Goal: Answer question/provide support: Ask a question

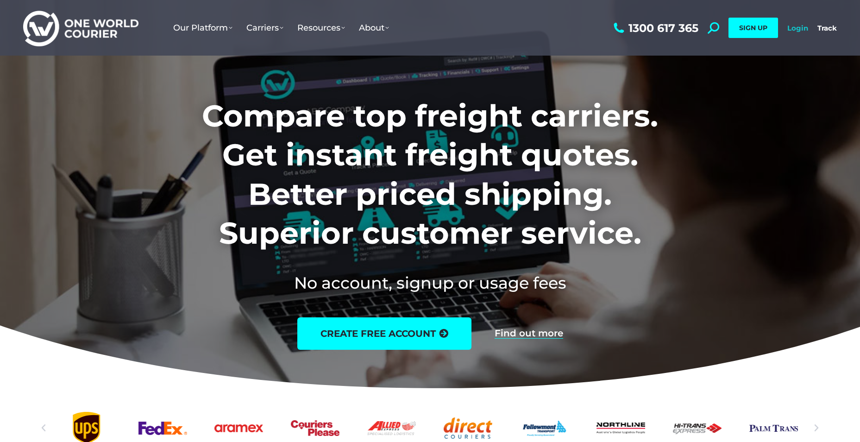
click at [790, 30] on link "Login" at bounding box center [797, 28] width 21 height 9
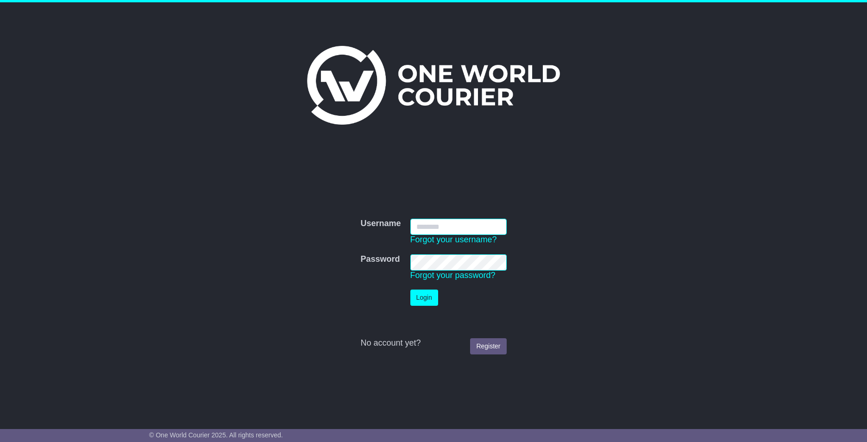
type input "**********"
click at [422, 294] on button "Login" at bounding box center [424, 297] width 28 height 16
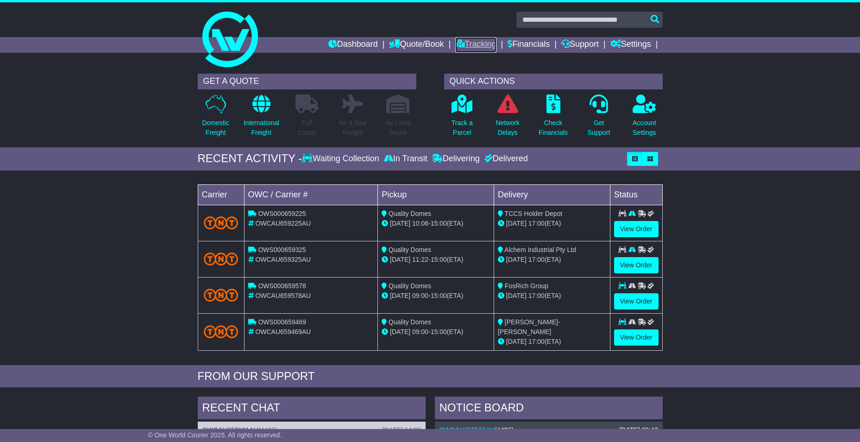
click at [481, 41] on link "Tracking" at bounding box center [475, 45] width 41 height 16
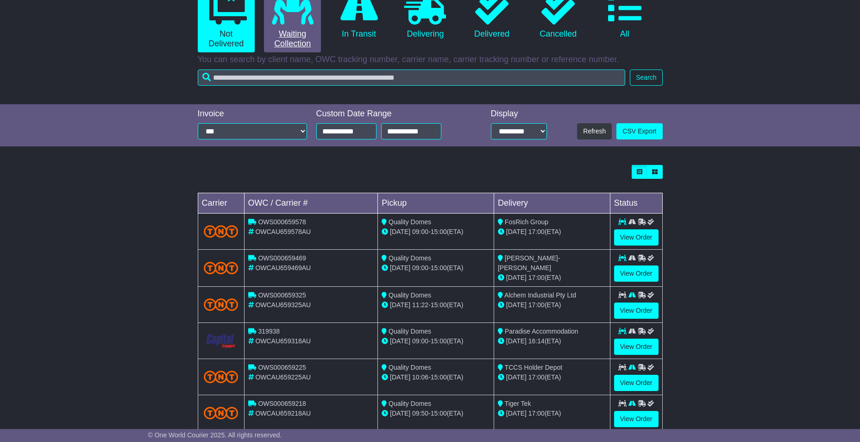
scroll to position [46, 0]
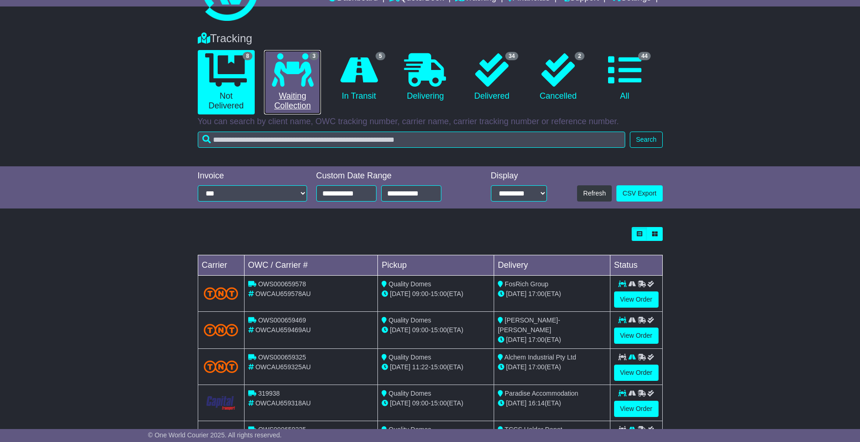
click at [299, 84] on icon at bounding box center [293, 69] width 42 height 33
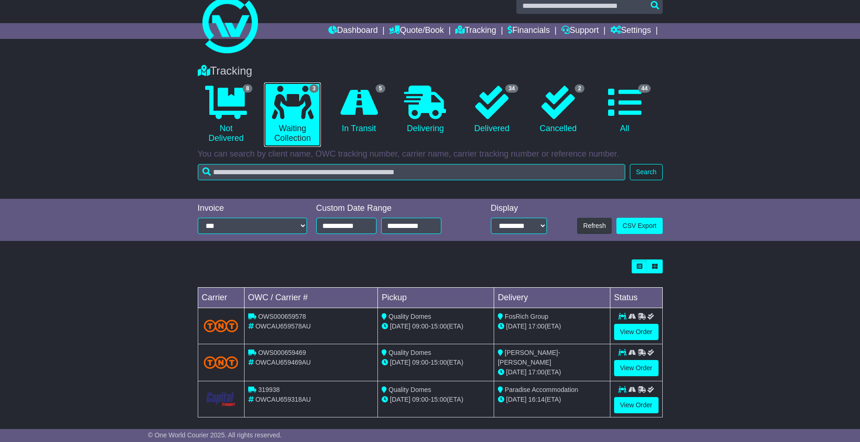
scroll to position [21, 0]
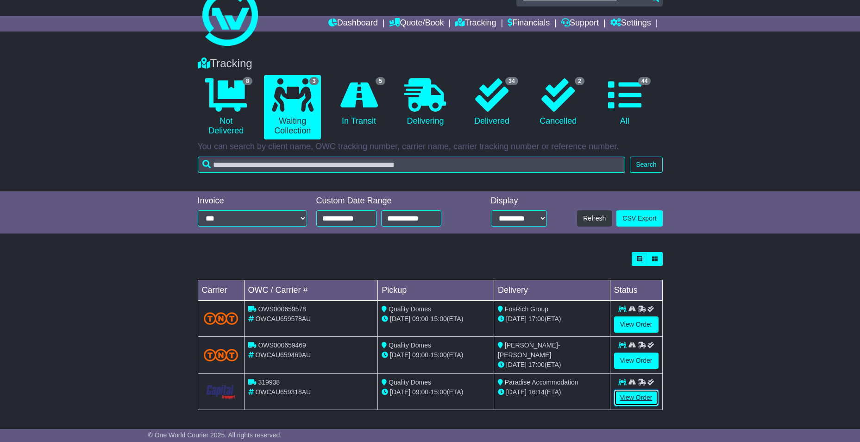
click at [633, 392] on link "View Order" at bounding box center [636, 397] width 44 height 16
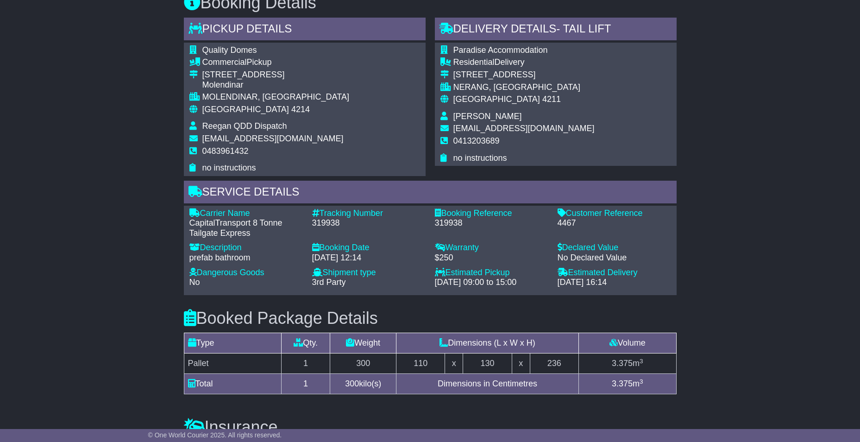
scroll to position [560, 0]
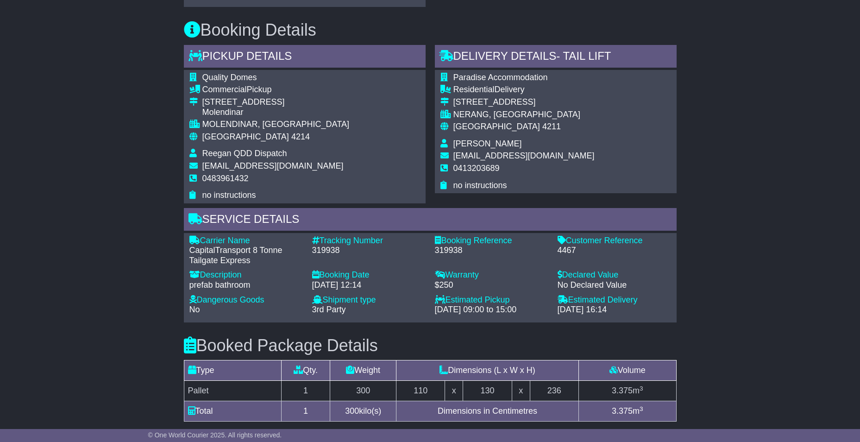
click at [493, 166] on span "0413203689" at bounding box center [476, 167] width 46 height 9
copy span "0413203689"
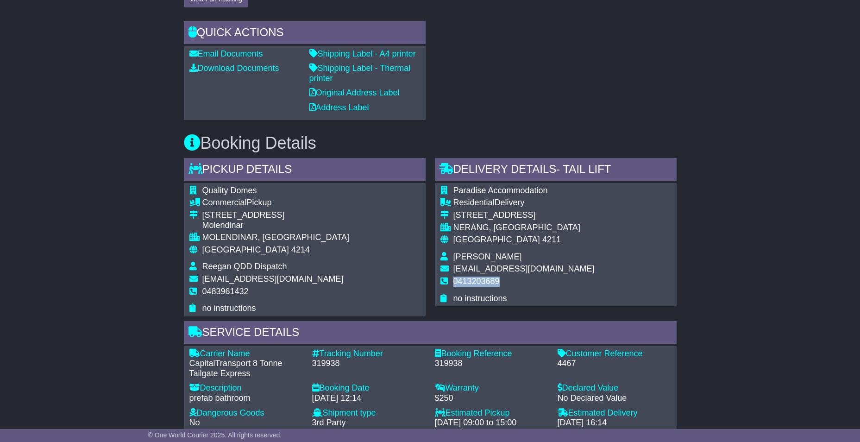
scroll to position [144, 0]
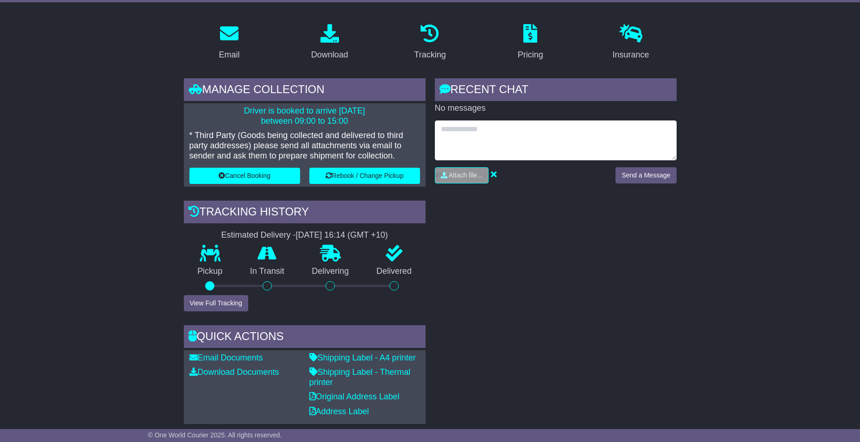
click at [475, 138] on textarea at bounding box center [556, 140] width 242 height 40
drag, startPoint x: 514, startPoint y: 131, endPoint x: 523, endPoint y: 131, distance: 9.3
click at [514, 131] on textarea "**********" at bounding box center [556, 140] width 242 height 40
click at [548, 153] on textarea "**********" at bounding box center [556, 140] width 242 height 40
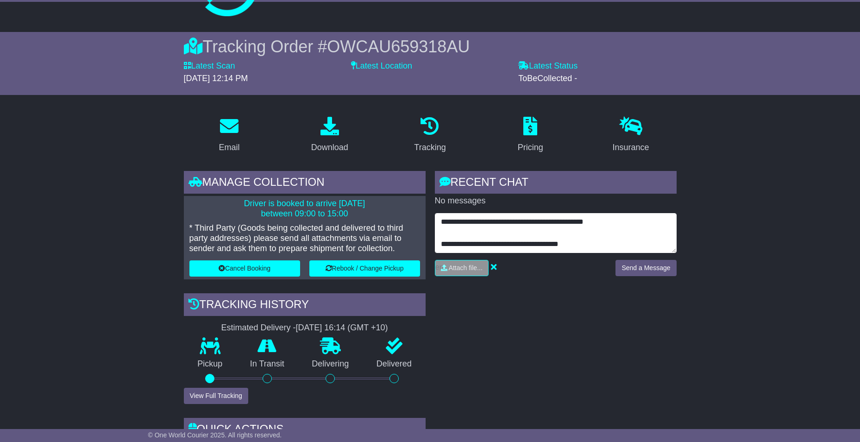
scroll to position [0, 0]
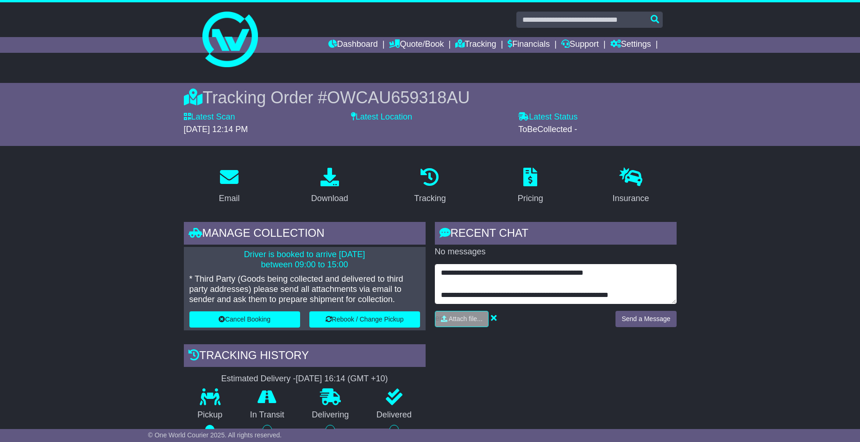
type textarea "**********"
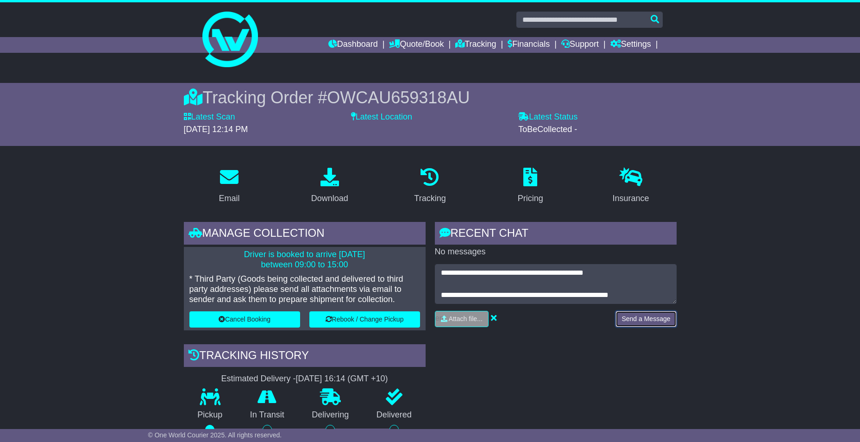
click at [633, 318] on button "Send a Message" at bounding box center [645, 319] width 61 height 16
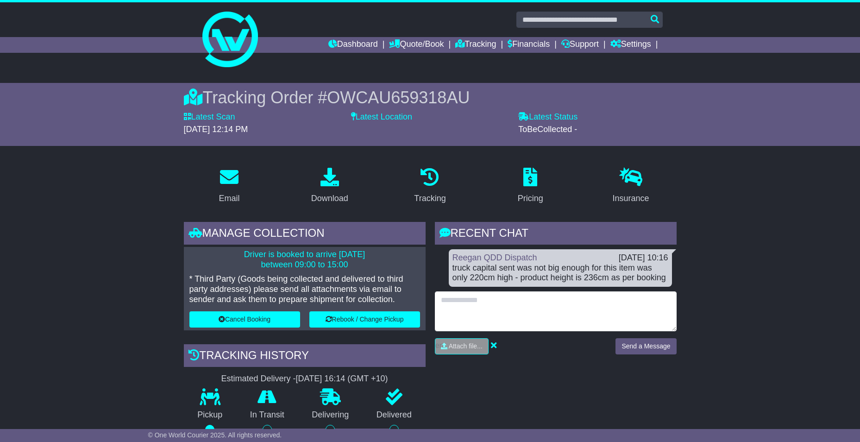
click at [501, 293] on textarea at bounding box center [556, 311] width 242 height 40
type textarea "**********"
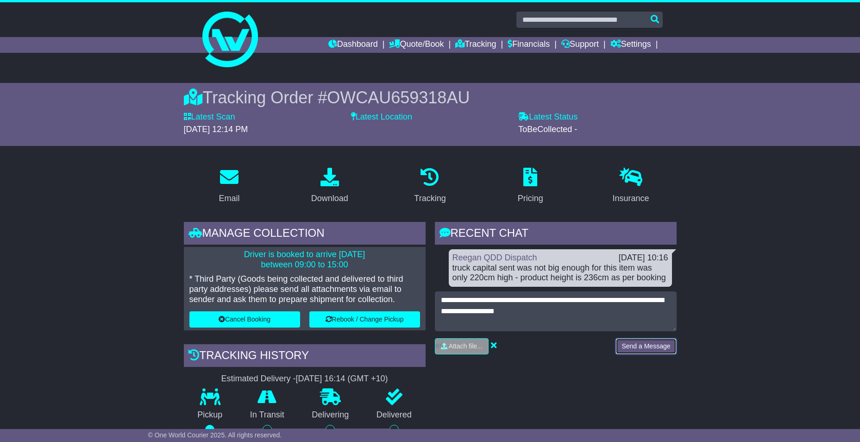
click at [639, 353] on button "Send a Message" at bounding box center [645, 346] width 61 height 16
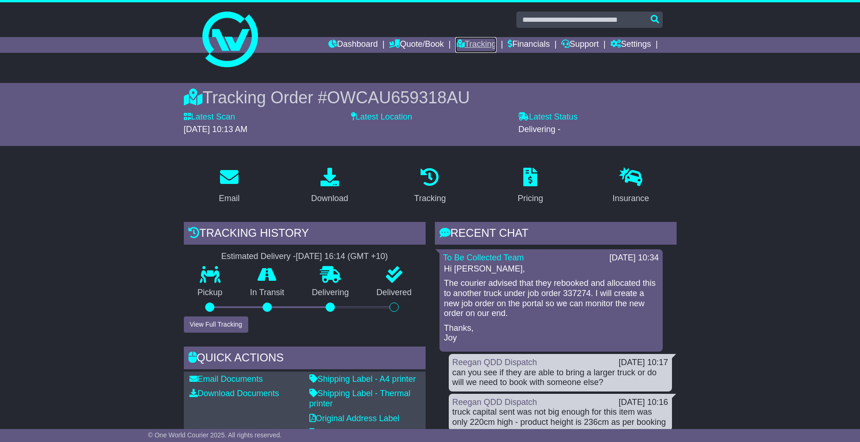
click at [467, 41] on link "Tracking" at bounding box center [475, 45] width 41 height 16
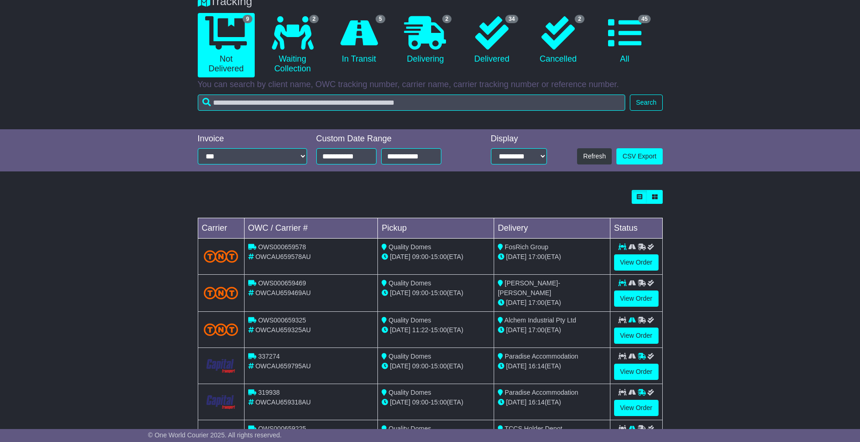
scroll to position [46, 0]
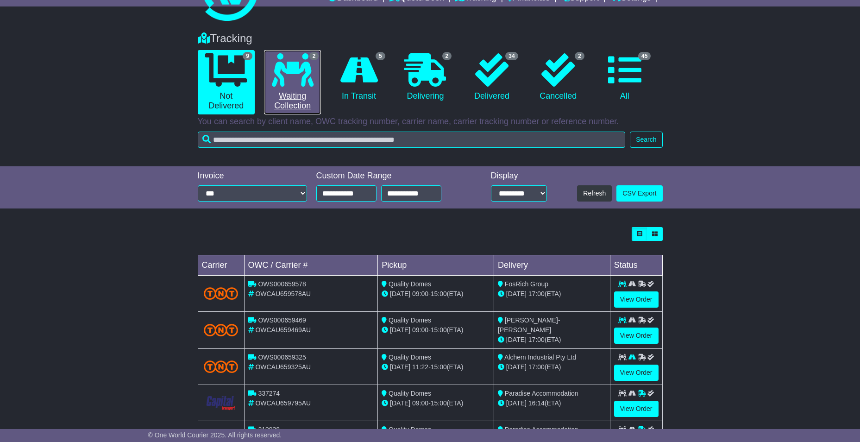
click at [272, 72] on icon at bounding box center [293, 69] width 42 height 33
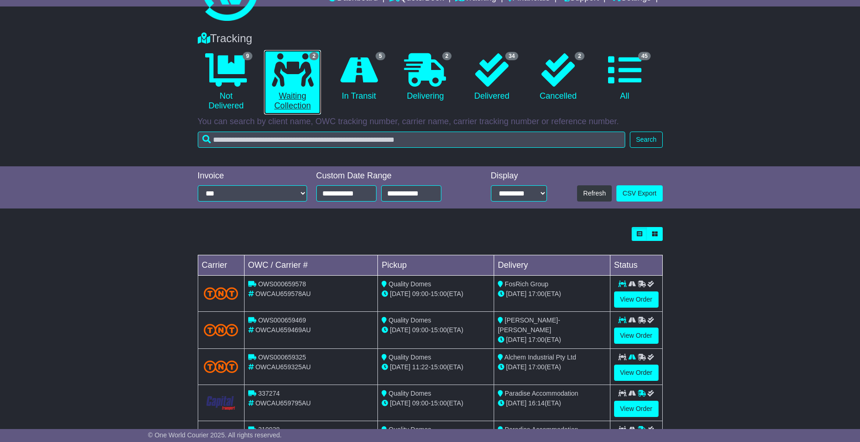
scroll to position [0, 0]
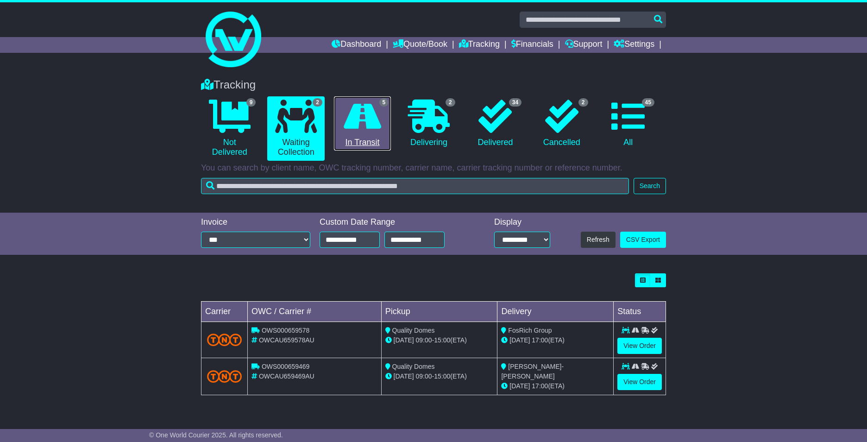
click at [362, 119] on icon at bounding box center [363, 116] width 38 height 33
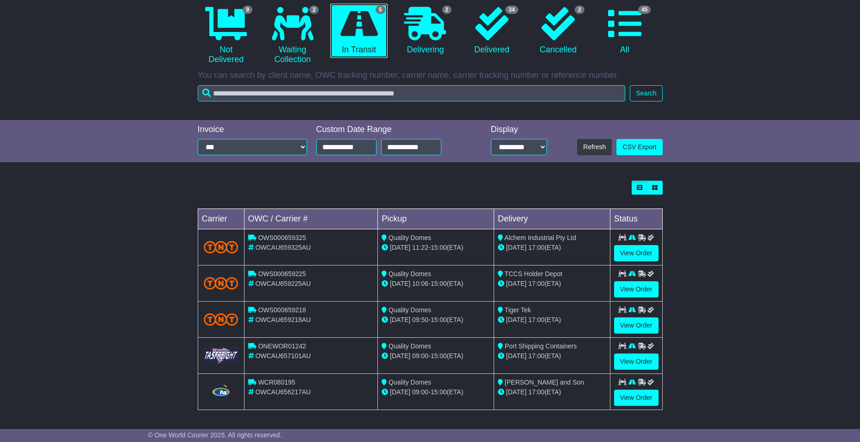
scroll to position [94, 0]
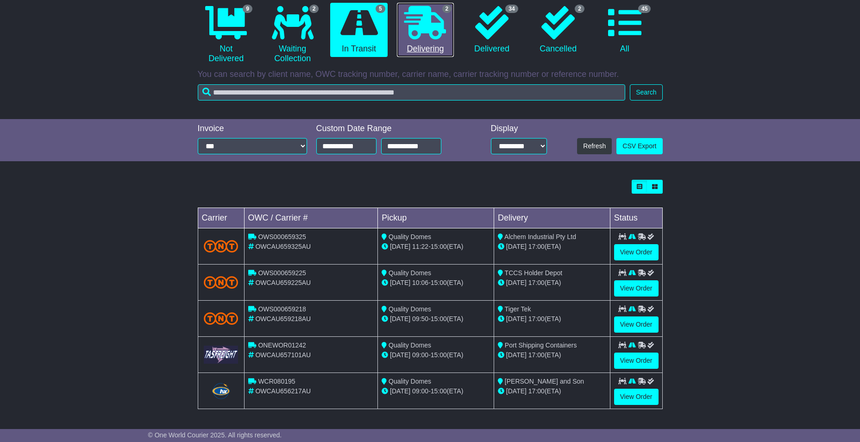
click at [423, 38] on icon at bounding box center [425, 22] width 42 height 33
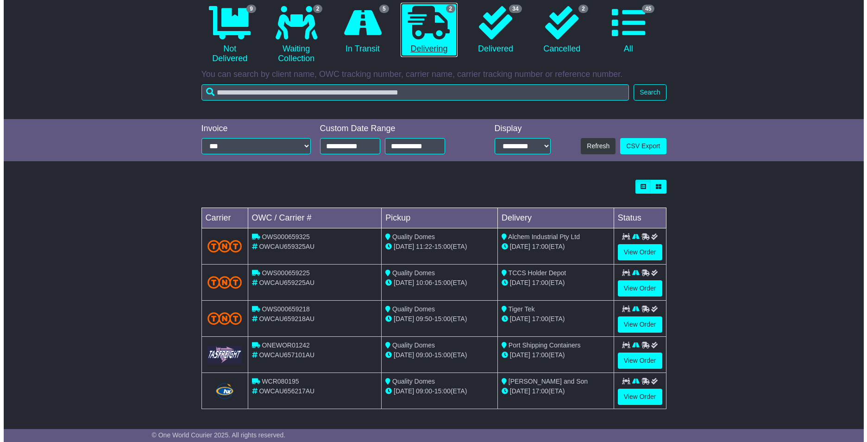
scroll to position [0, 0]
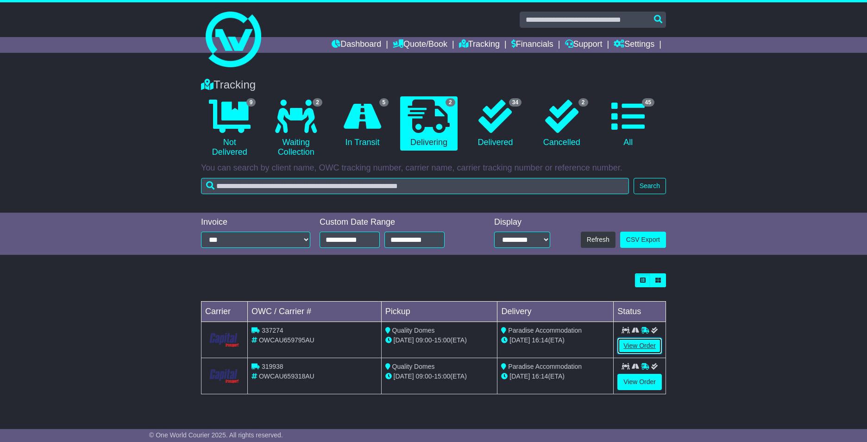
click at [643, 341] on link "View Order" at bounding box center [639, 346] width 44 height 16
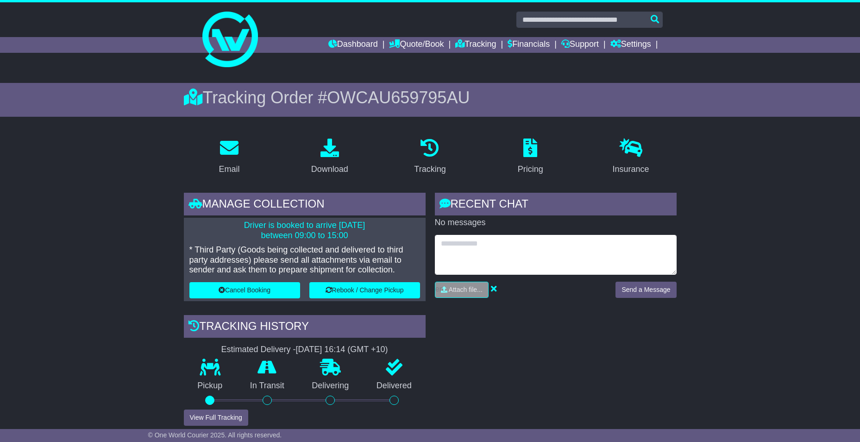
click at [456, 250] on textarea at bounding box center [556, 255] width 242 height 40
type textarea "**********"
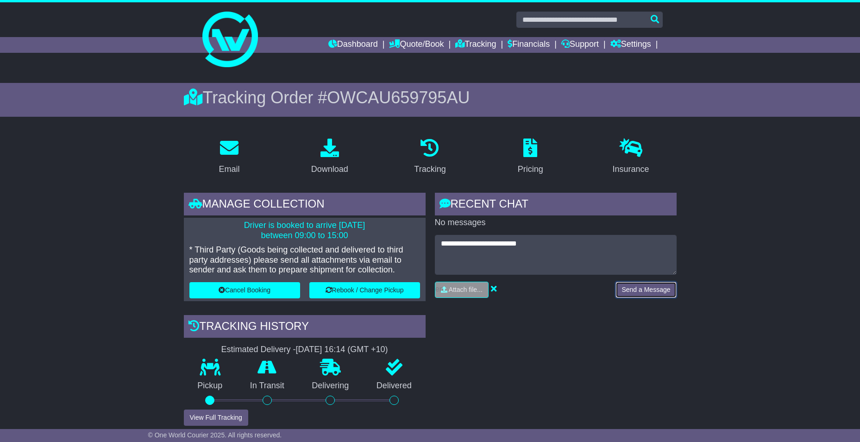
click at [650, 288] on button "Send a Message" at bounding box center [645, 290] width 61 height 16
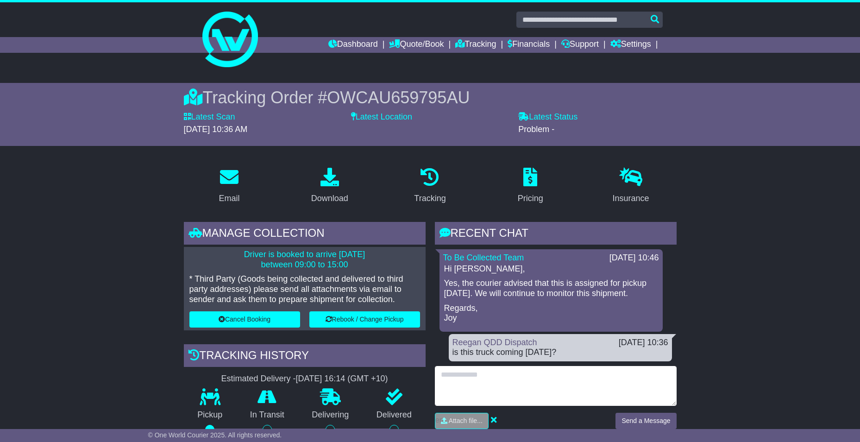
click at [477, 387] on textarea at bounding box center [556, 386] width 242 height 40
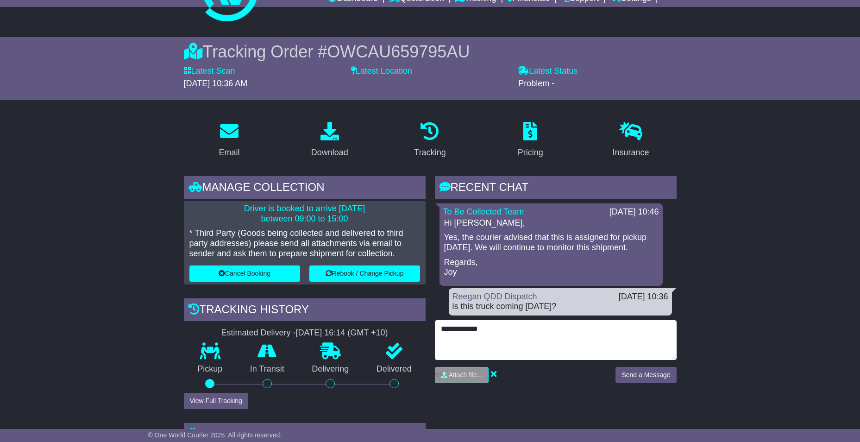
scroll to position [46, 0]
type textarea "**********"
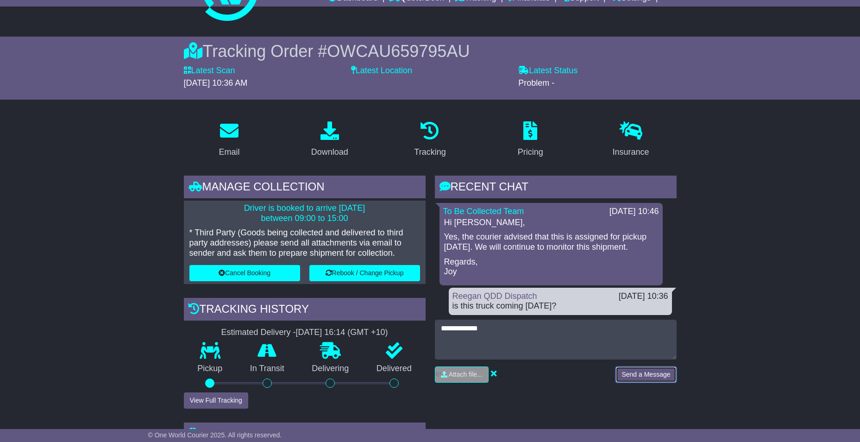
click at [628, 370] on button "Send a Message" at bounding box center [645, 374] width 61 height 16
